Goal: Check status

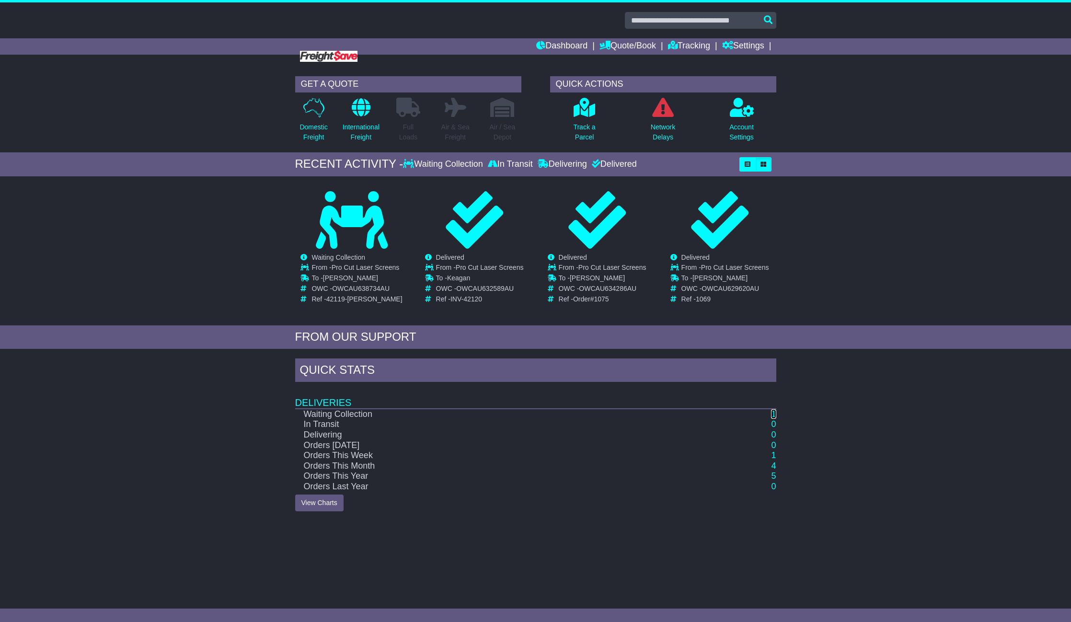
click at [773, 412] on link "1" at bounding box center [773, 414] width 5 height 10
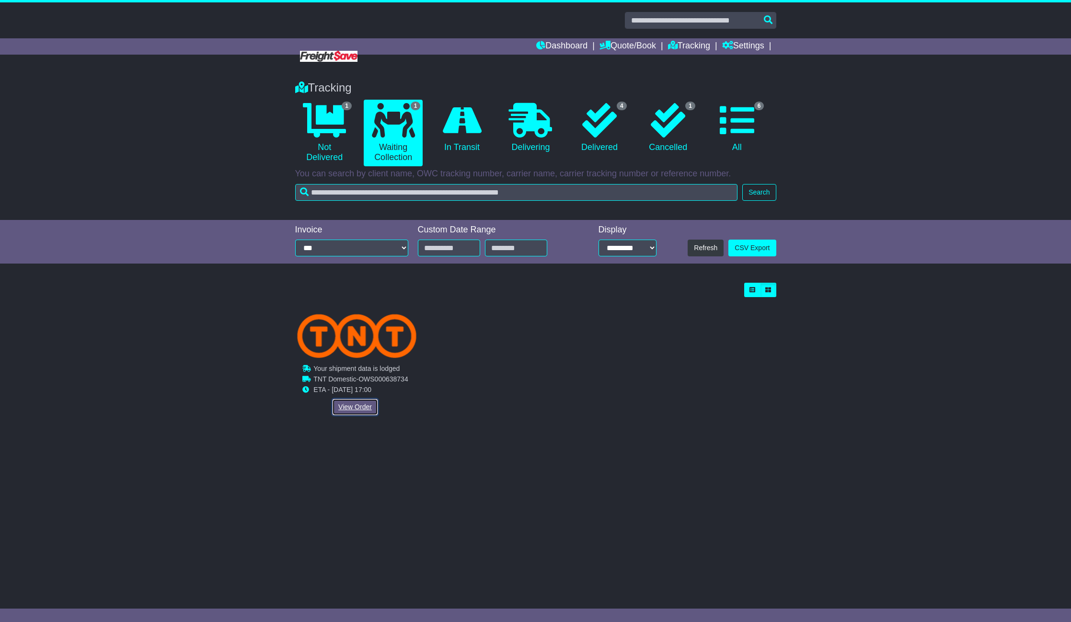
click at [347, 406] on link "View Order" at bounding box center [355, 407] width 46 height 17
